Goal: Information Seeking & Learning: Learn about a topic

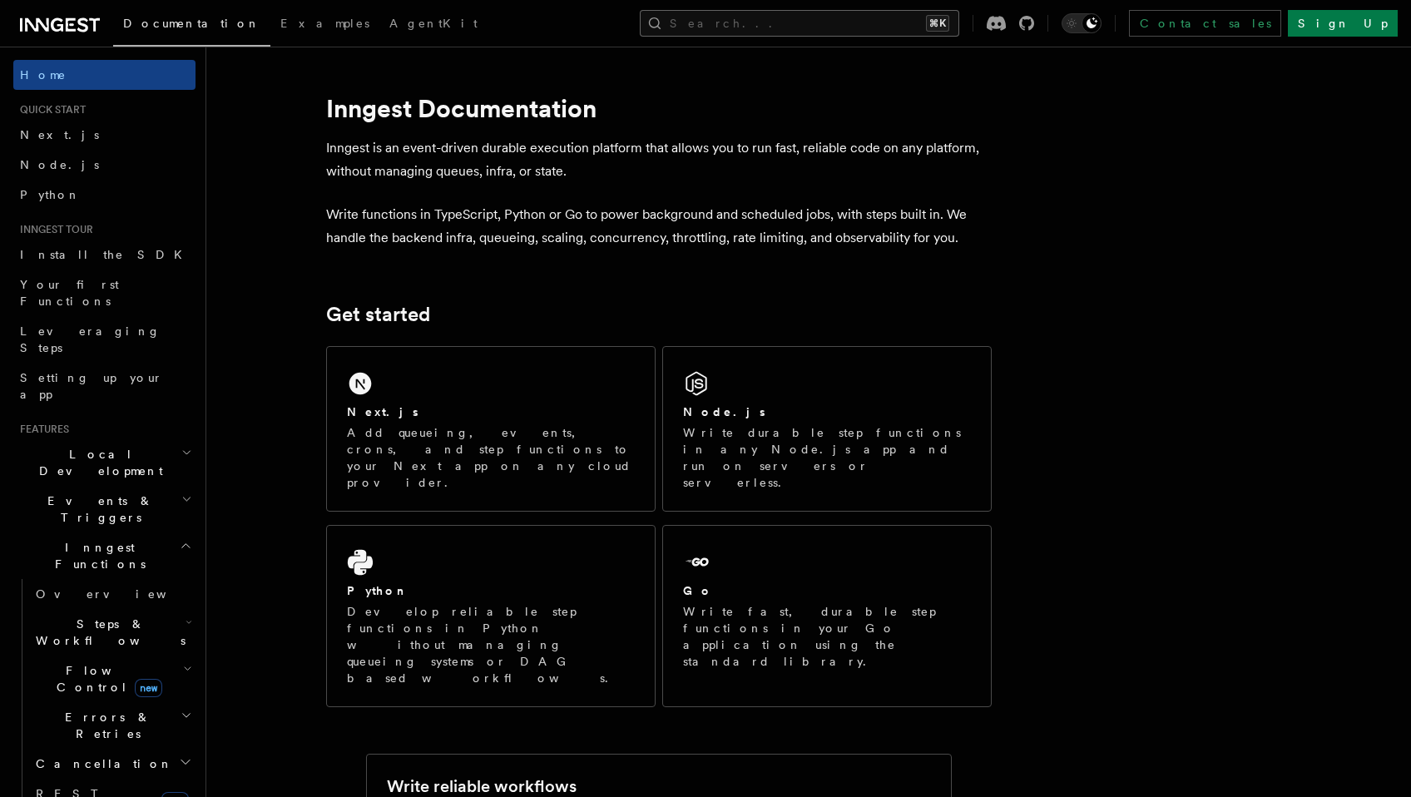
click at [890, 27] on button "Search... ⌘K" at bounding box center [799, 23] width 319 height 27
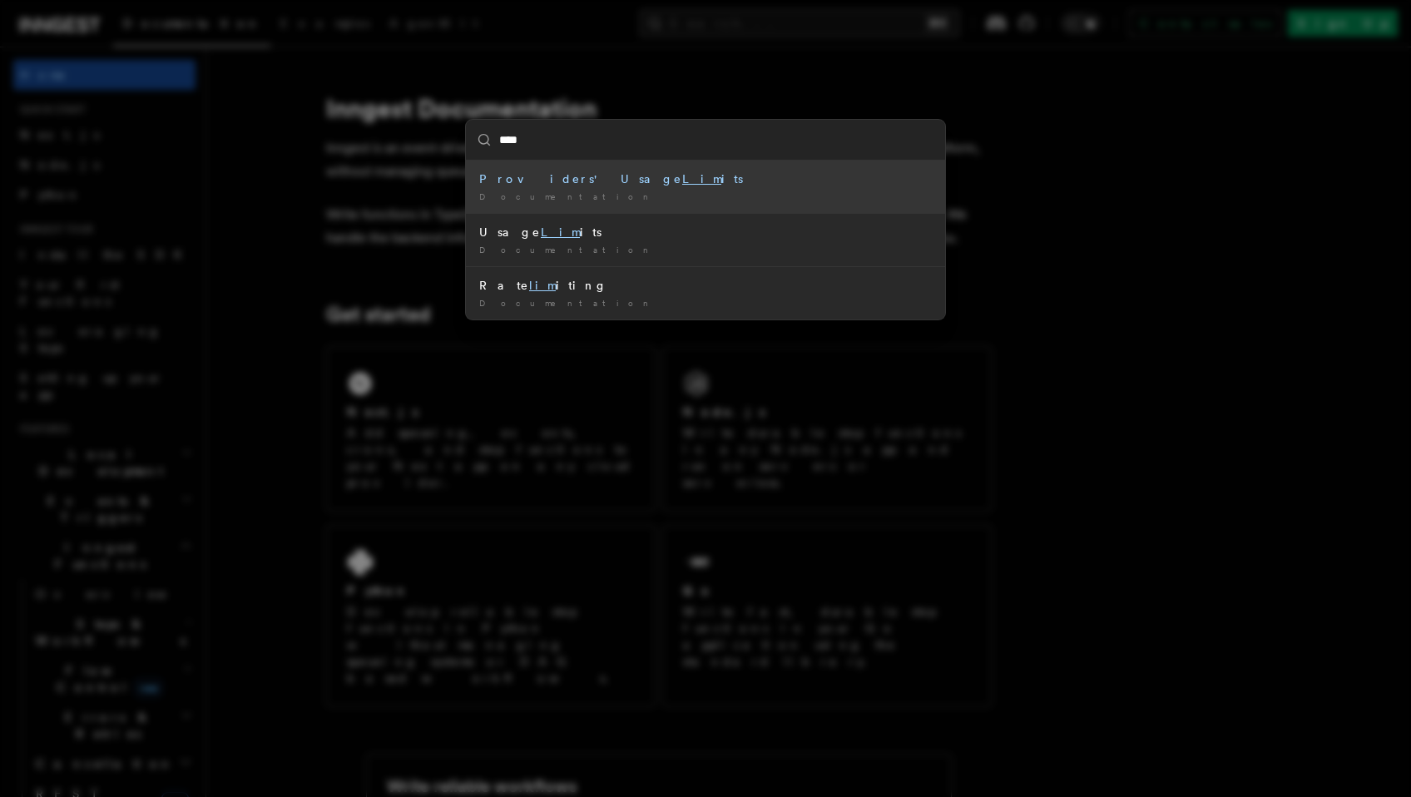
type input "*****"
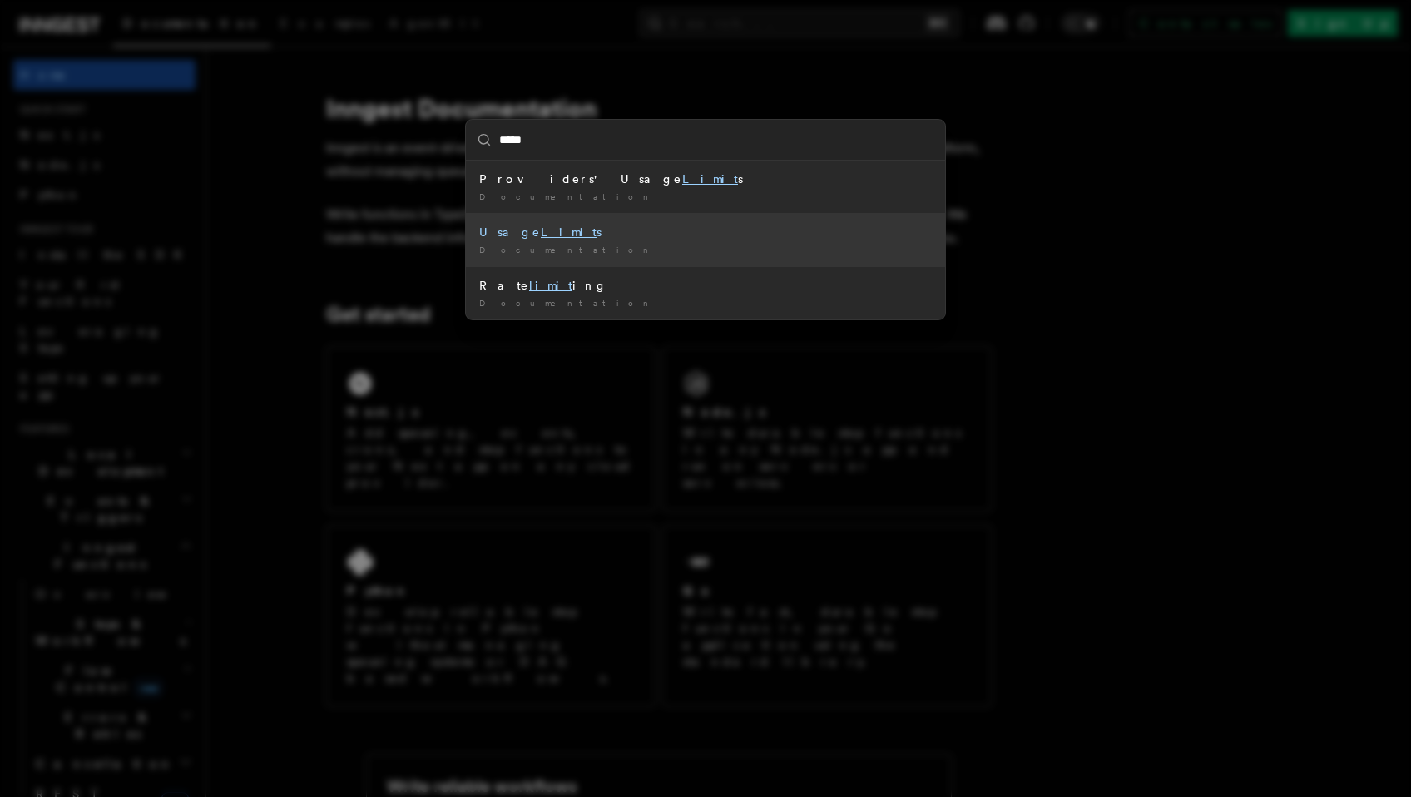
click at [512, 240] on li "Usage Limit s Documentation /" at bounding box center [705, 239] width 479 height 53
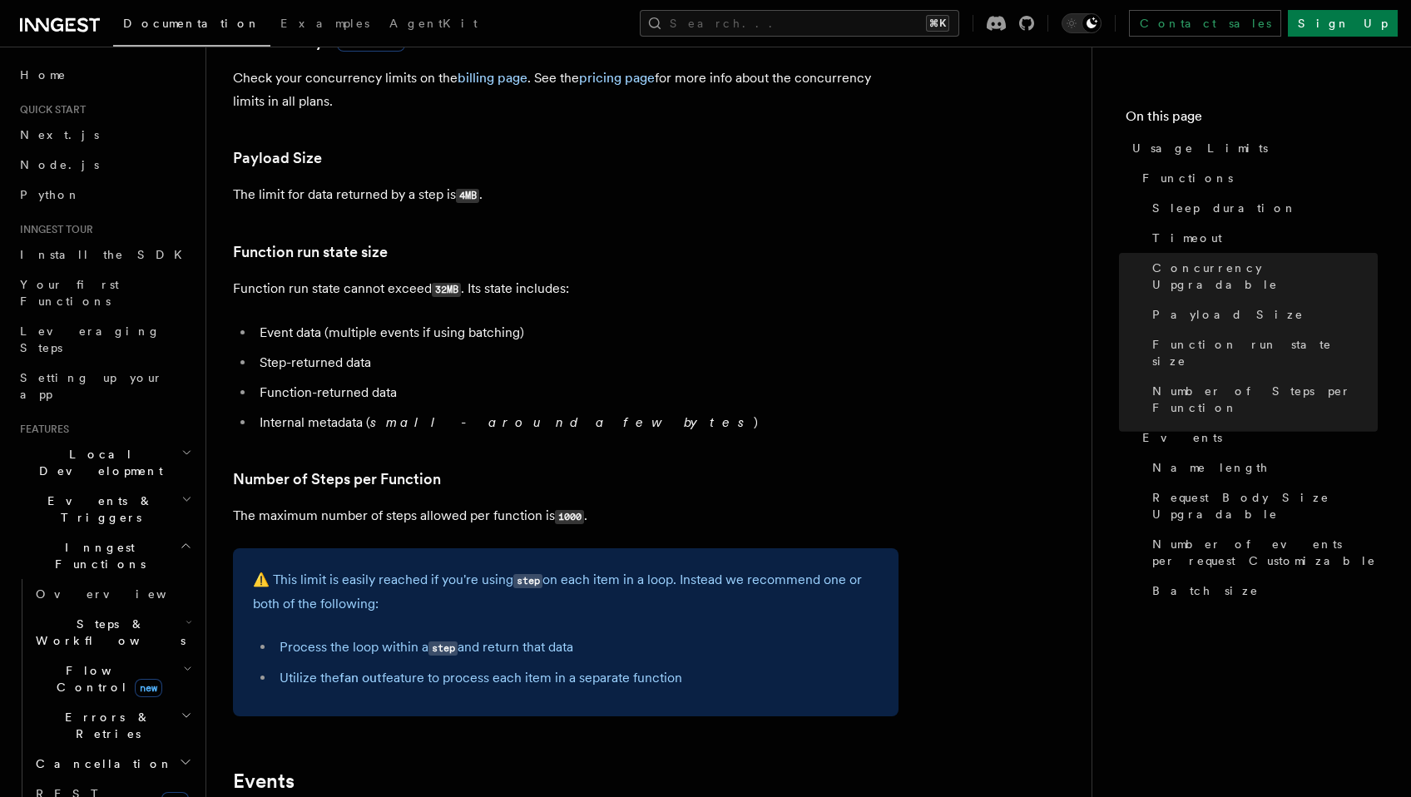
scroll to position [589, 0]
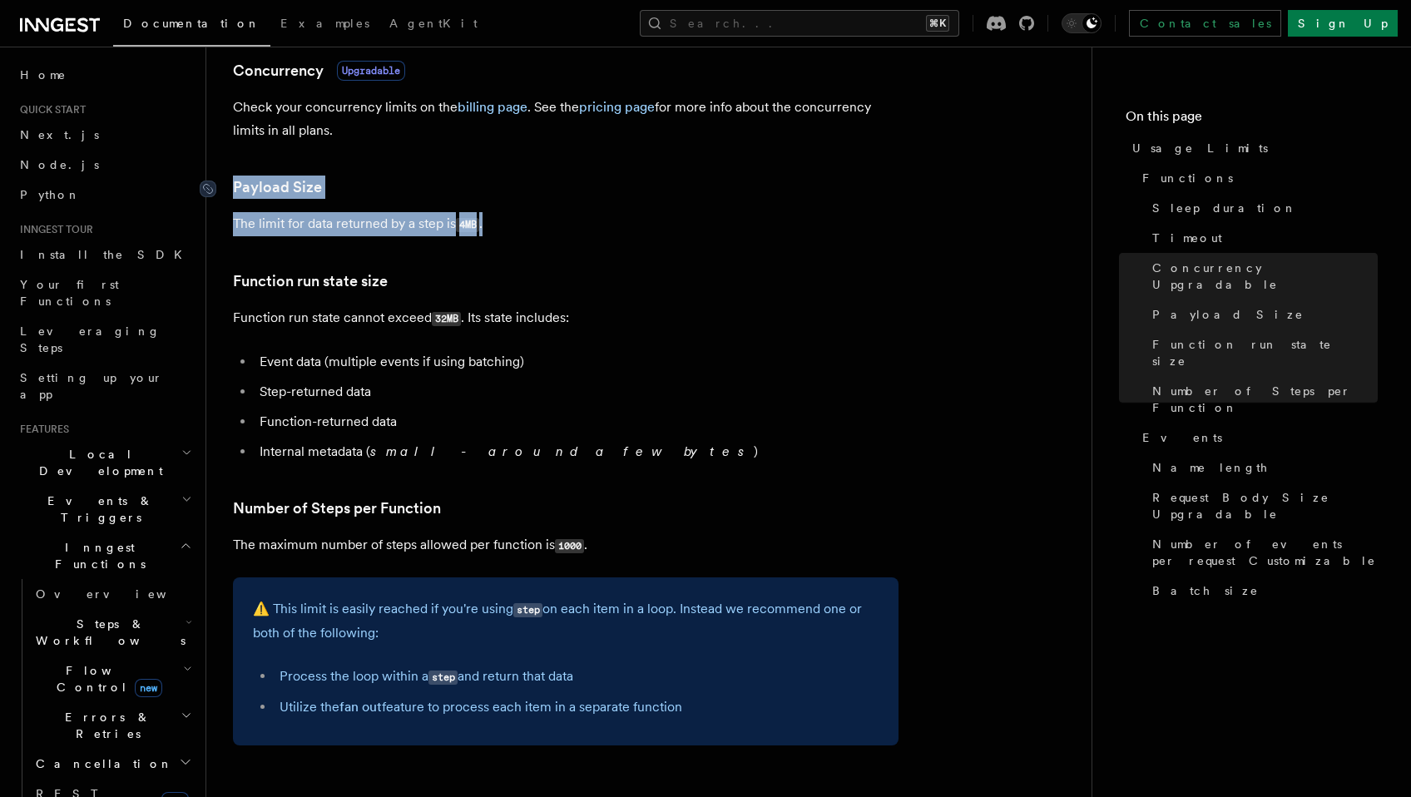
drag, startPoint x: 489, startPoint y: 226, endPoint x: 234, endPoint y: 194, distance: 257.4
click at [234, 194] on article "Platform Usage Limits We have put some limits on the service to make sure we pr…" at bounding box center [649, 624] width 832 height 2281
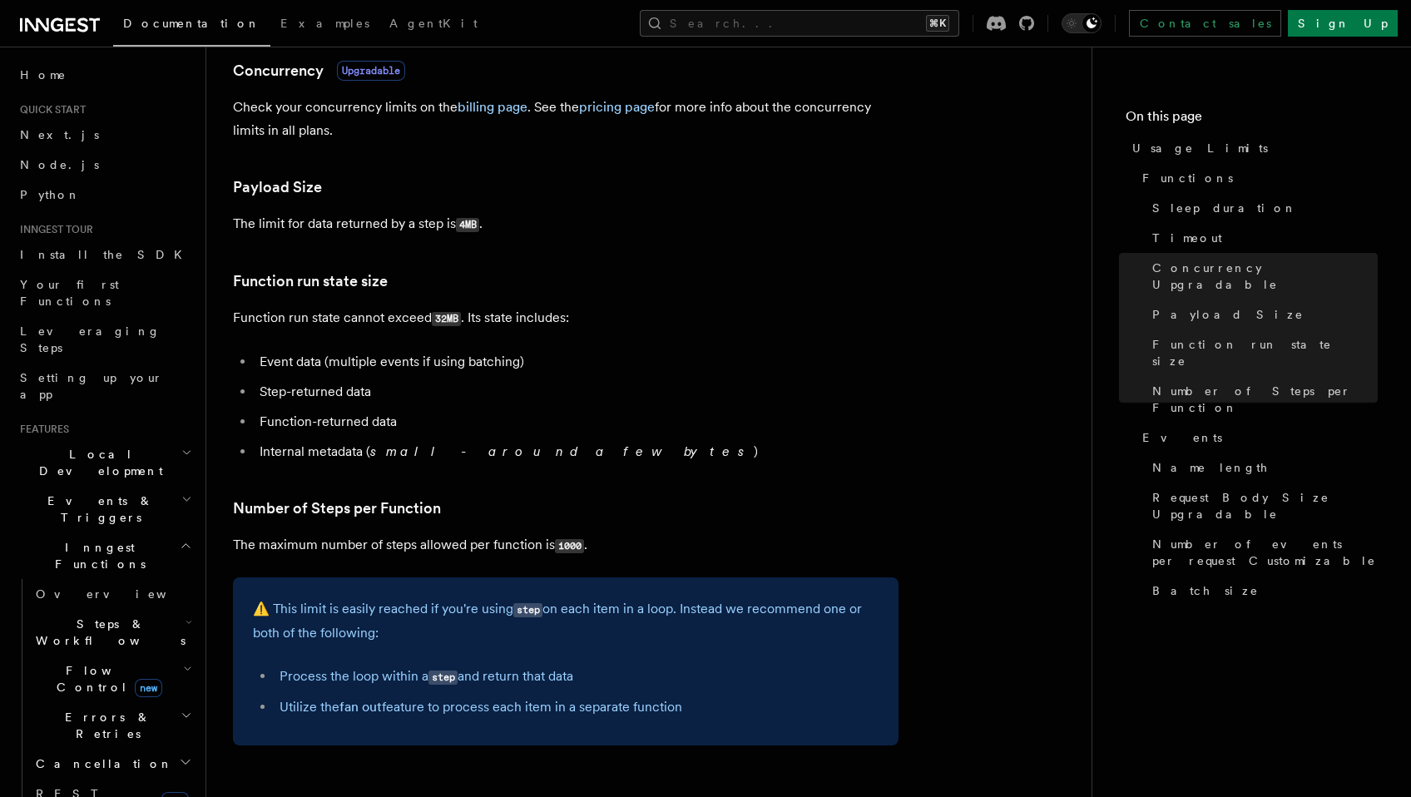
click at [594, 312] on p "Function run state cannot exceed 32MB . Its state includes:" at bounding box center [565, 318] width 665 height 24
drag, startPoint x: 293, startPoint y: 323, endPoint x: 458, endPoint y: 323, distance: 165.5
click at [458, 323] on p "Function run state cannot exceed 32MB . Its state includes:" at bounding box center [565, 318] width 665 height 24
click at [466, 323] on p "Function run state cannot exceed 32MB . Its state includes:" at bounding box center [565, 318] width 665 height 24
drag, startPoint x: 456, startPoint y: 323, endPoint x: 433, endPoint y: 323, distance: 23.3
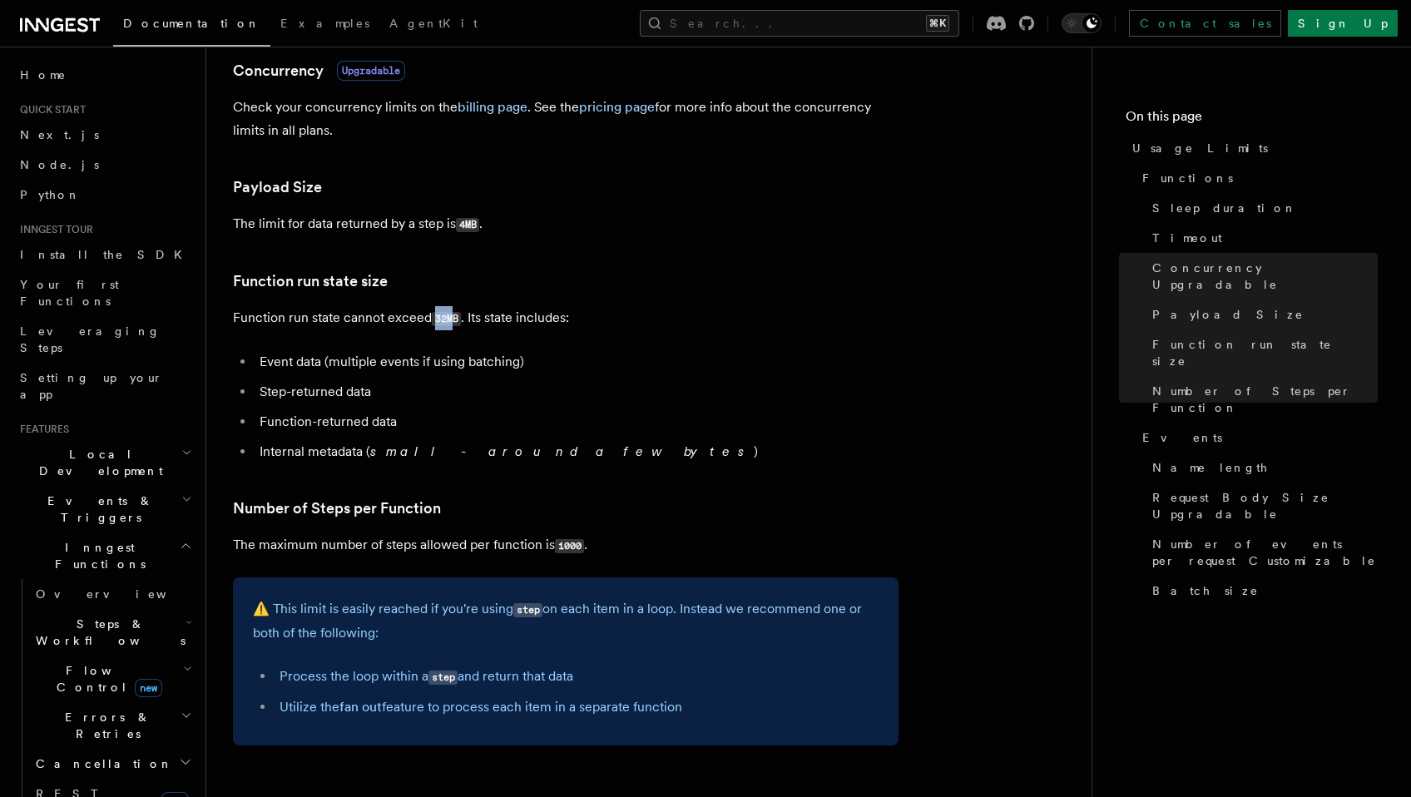
click at [433, 323] on code "32MB" at bounding box center [446, 319] width 29 height 14
drag, startPoint x: 493, startPoint y: 323, endPoint x: 466, endPoint y: 319, distance: 27.6
click at [492, 323] on p "Function run state cannot exceed 32MB . Its state includes:" at bounding box center [565, 318] width 665 height 24
drag, startPoint x: 464, startPoint y: 319, endPoint x: 440, endPoint y: 321, distance: 24.2
click at [440, 321] on p "Function run state cannot exceed 32MB . Its state includes:" at bounding box center [565, 318] width 665 height 24
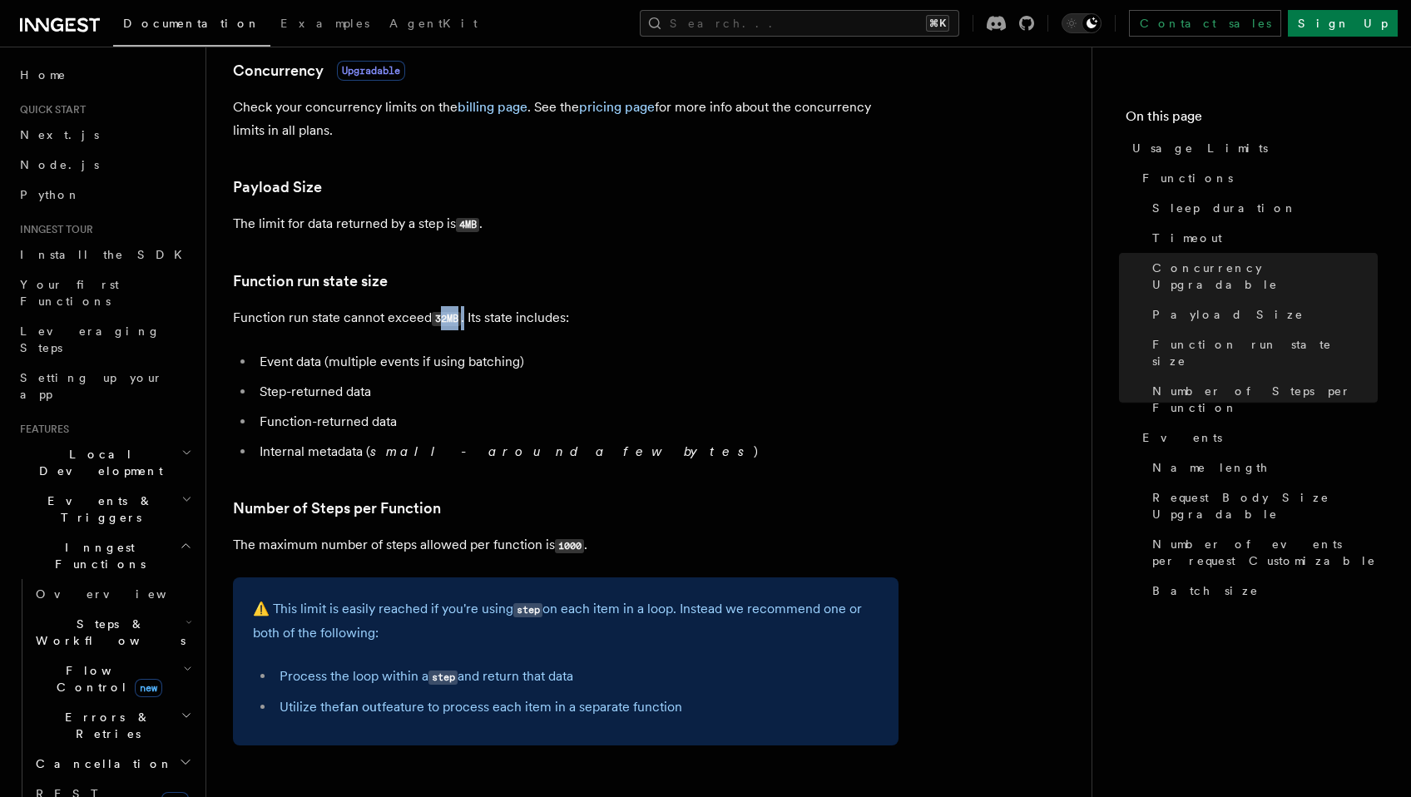
click at [439, 321] on code "32MB" at bounding box center [446, 319] width 29 height 14
click at [953, 28] on button "Search... ⌘K" at bounding box center [799, 23] width 319 height 27
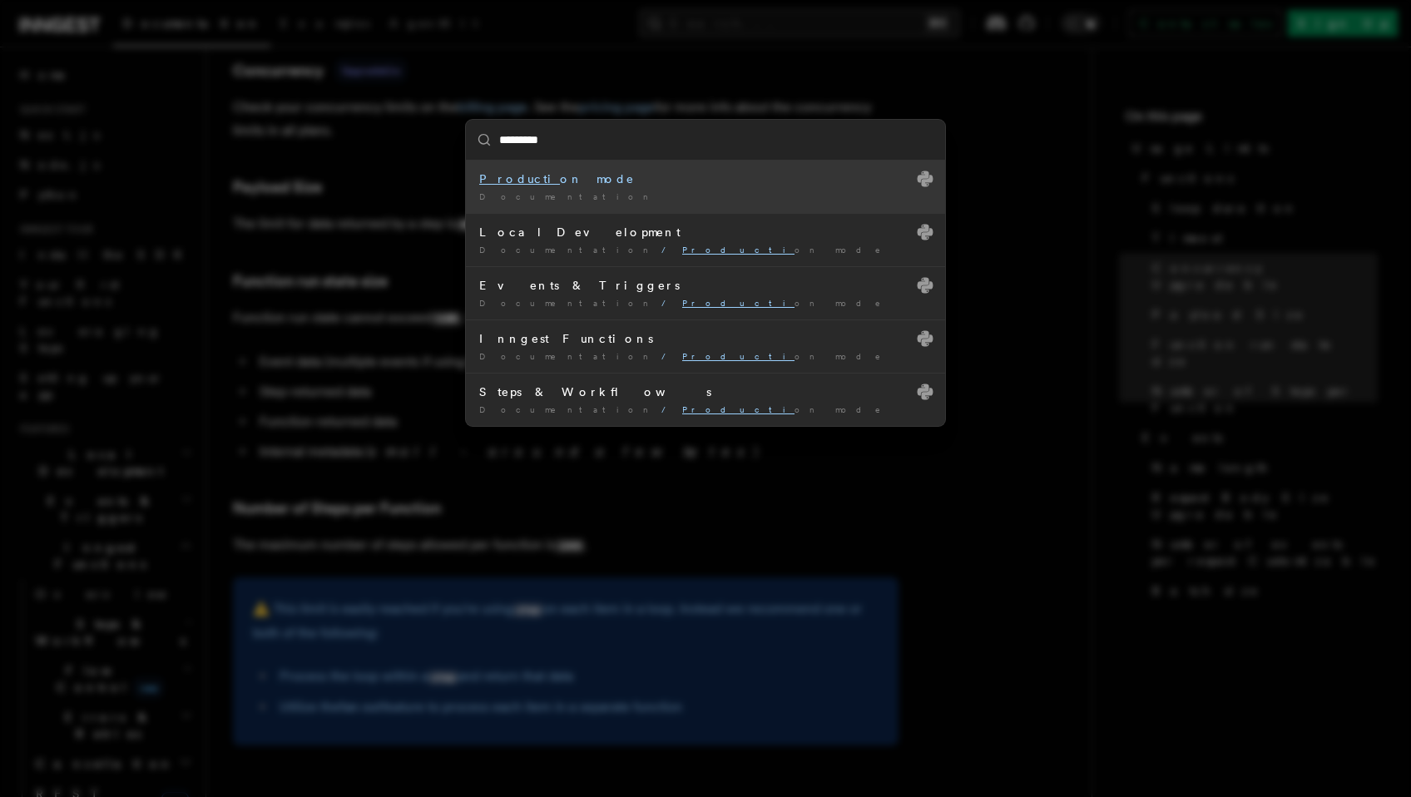
type input "**********"
click at [571, 181] on div "Production mode" at bounding box center [705, 179] width 452 height 17
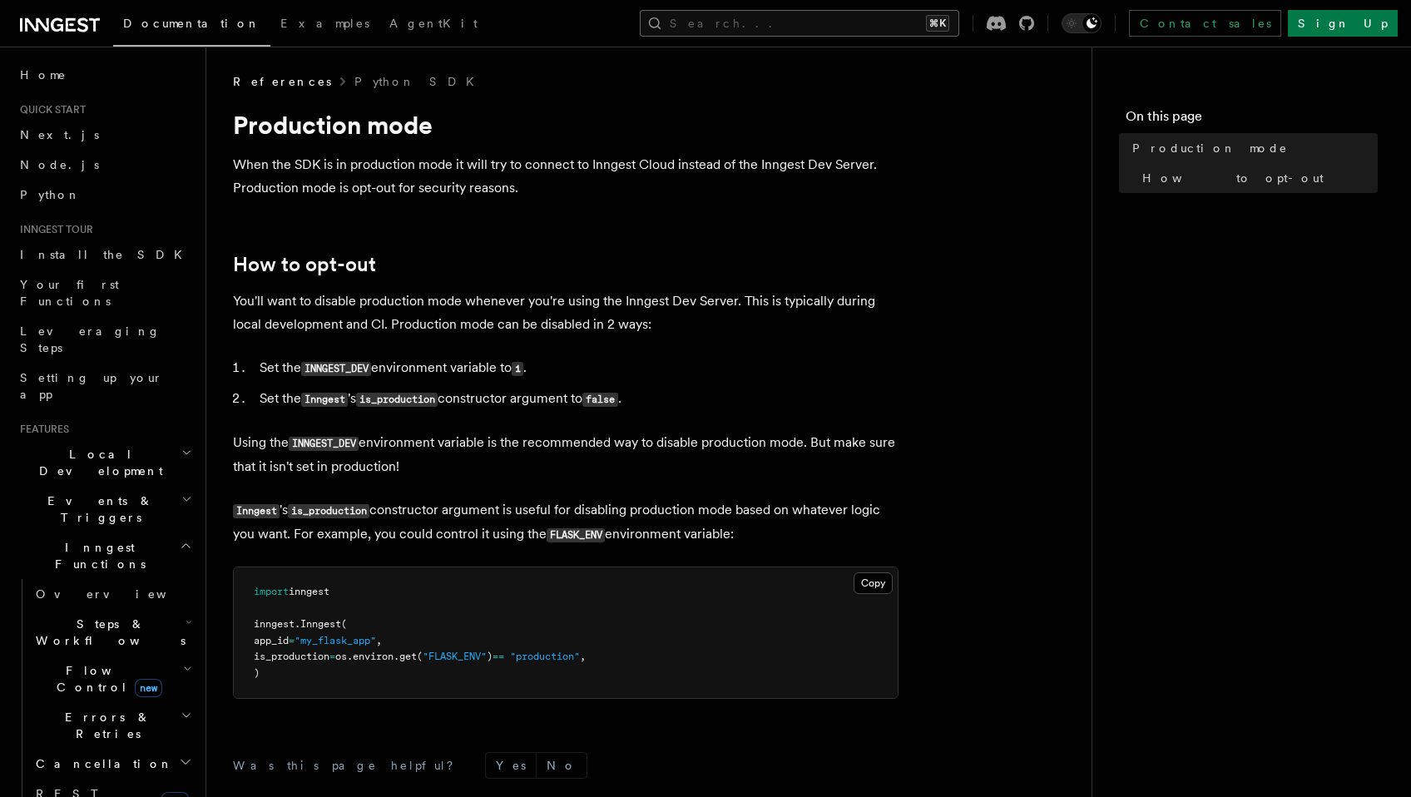
click at [876, 17] on button "Search... ⌘K" at bounding box center [799, 23] width 319 height 27
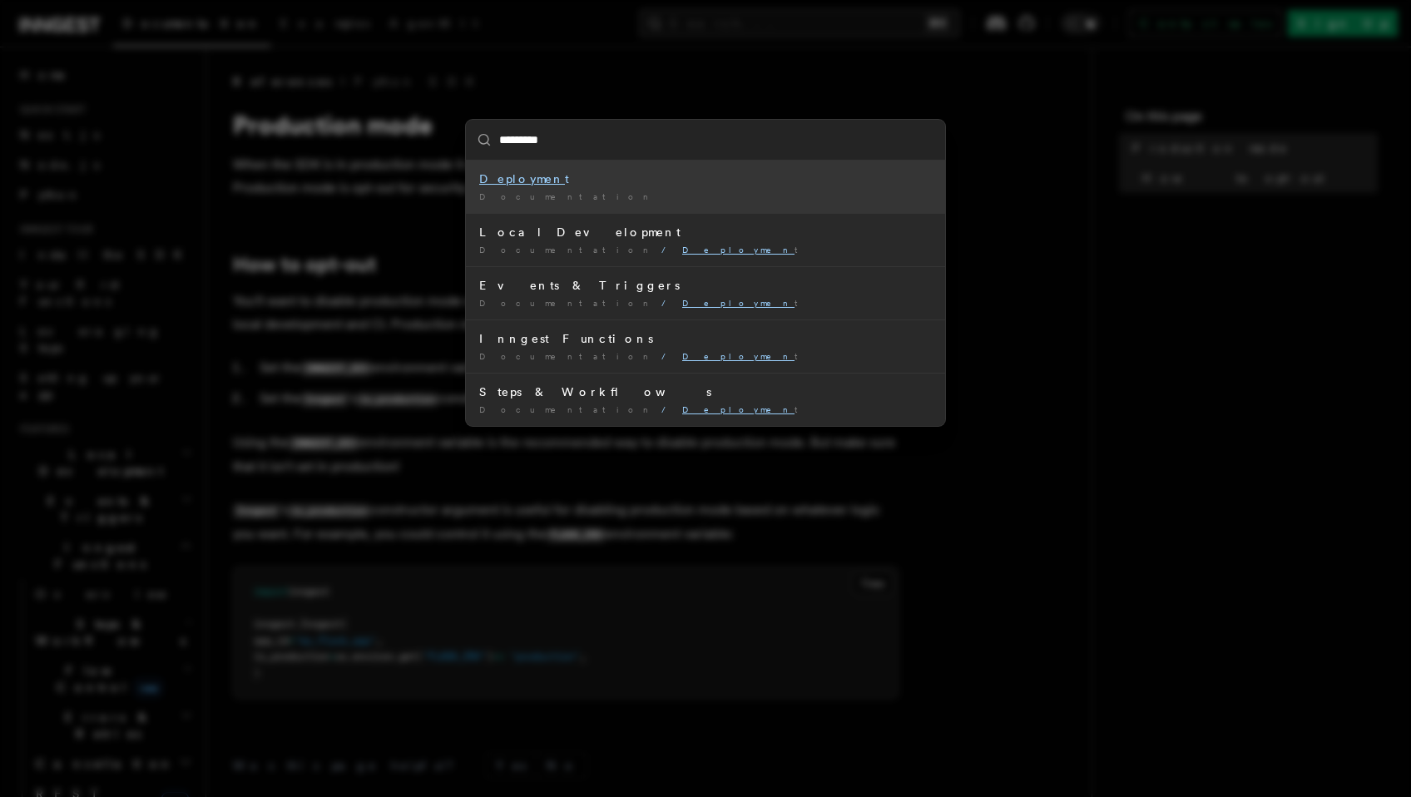
type input "**********"
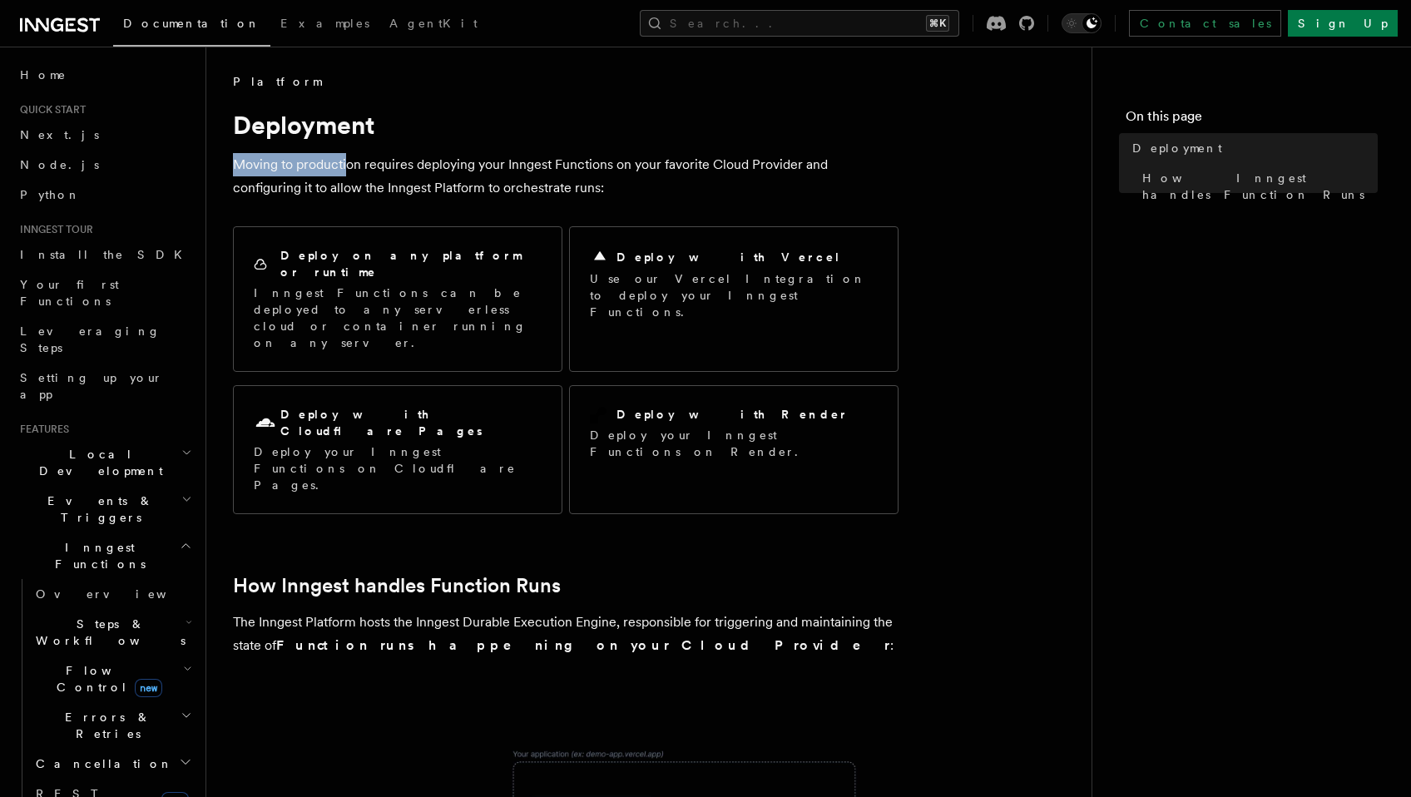
drag, startPoint x: 240, startPoint y: 165, endPoint x: 347, endPoint y: 165, distance: 107.3
click at [347, 165] on p "Moving to production requires deploying your Inngest Functions on your favorite…" at bounding box center [565, 176] width 665 height 47
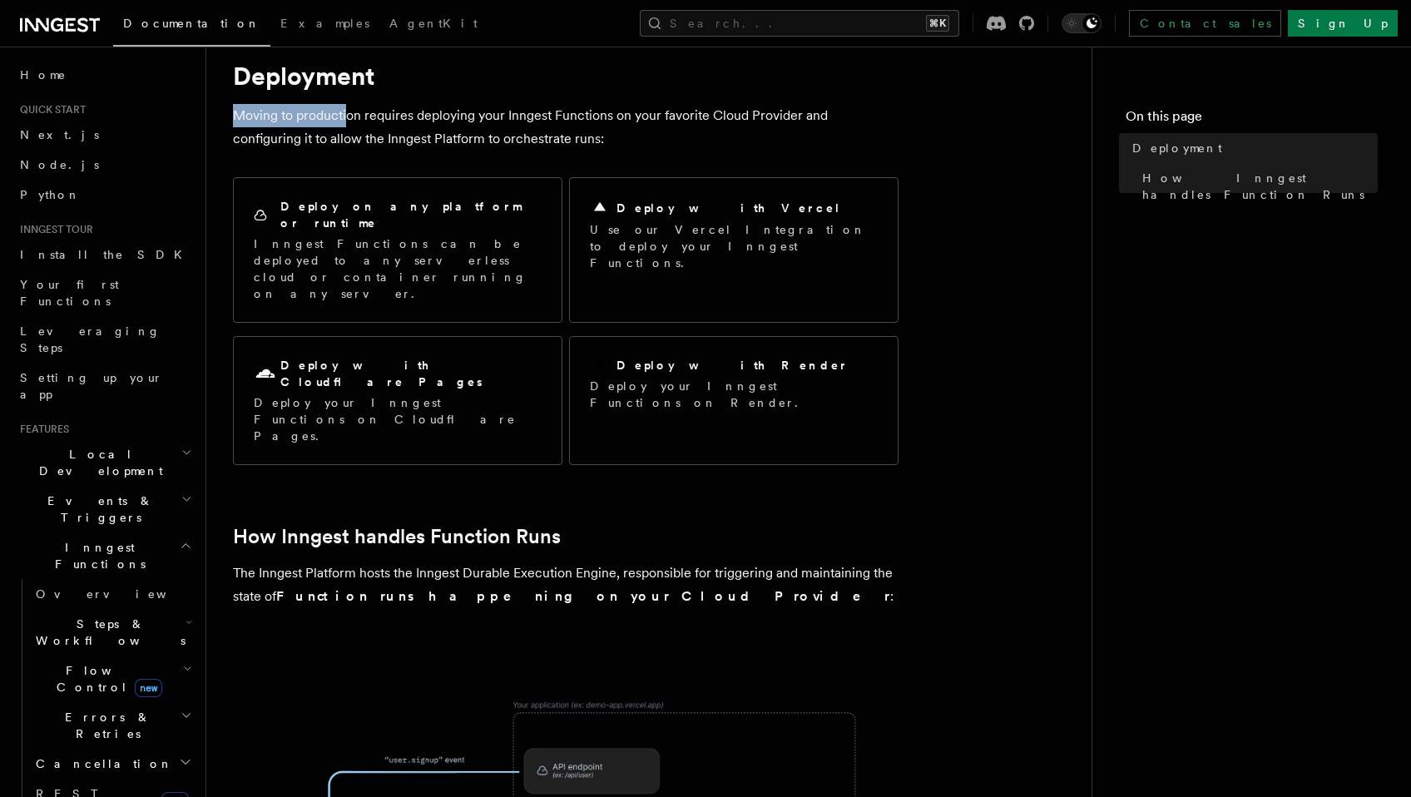
scroll to position [45, 0]
